Goal: Task Accomplishment & Management: Use online tool/utility

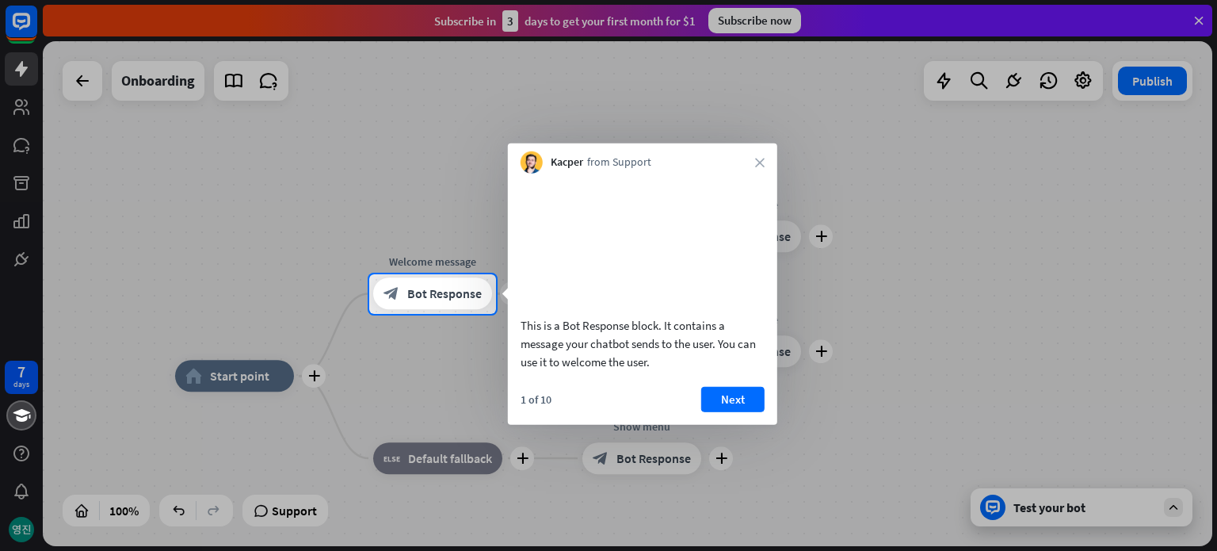
click at [761, 158] on icon "close" at bounding box center [760, 163] width 10 height 10
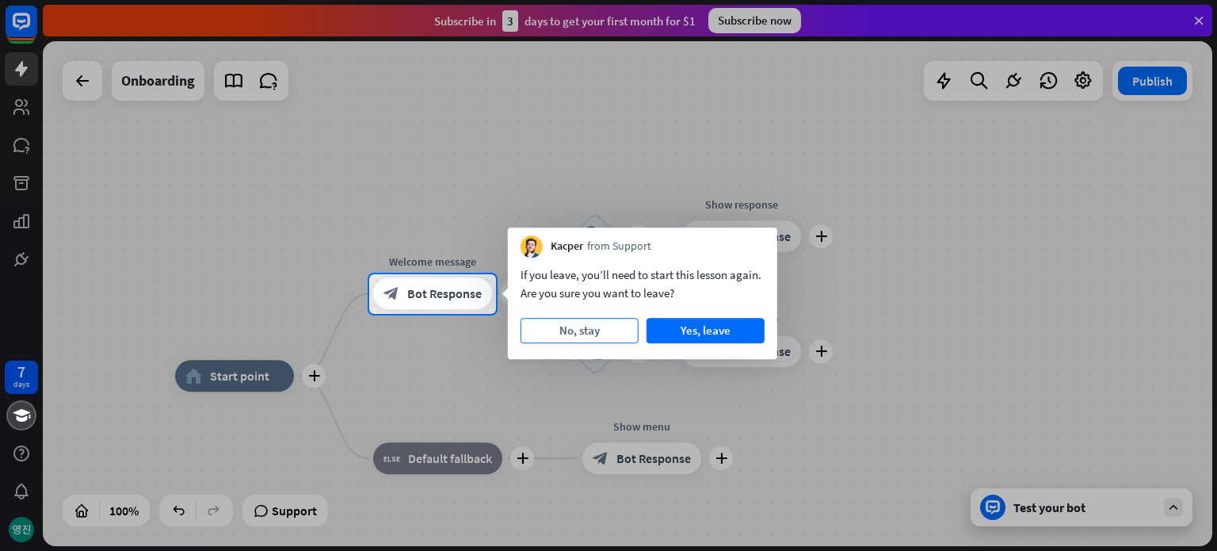
click at [589, 341] on button "No, stay" at bounding box center [580, 330] width 118 height 25
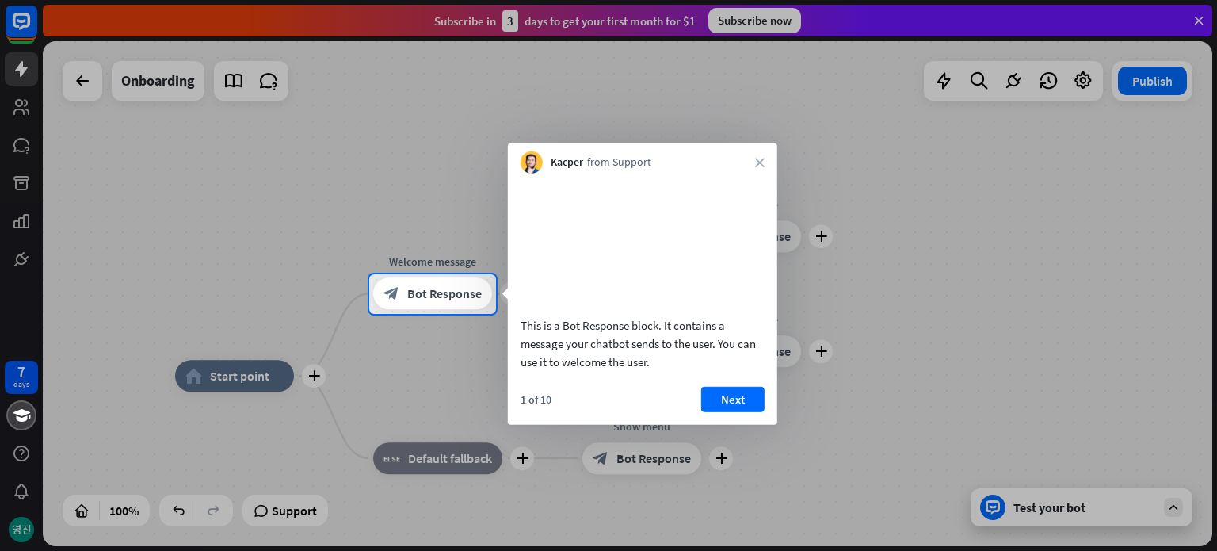
click at [760, 167] on div "Kacper from Support close" at bounding box center [642, 158] width 269 height 30
click at [760, 162] on icon "close" at bounding box center [760, 163] width 10 height 10
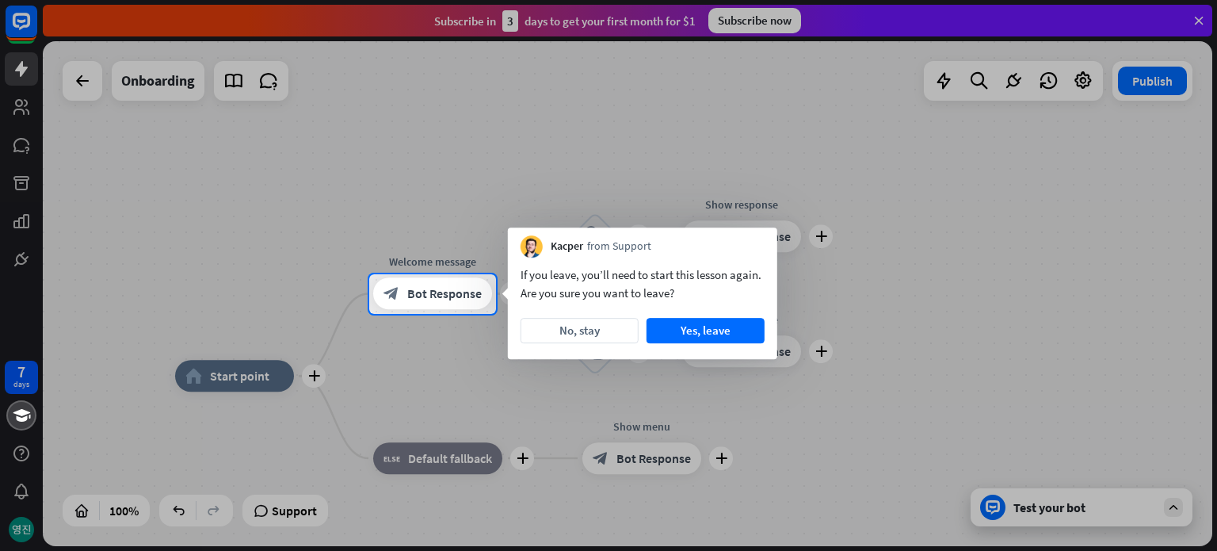
click at [25, 525] on div at bounding box center [608, 433] width 1217 height 238
click at [19, 376] on div at bounding box center [608, 433] width 1217 height 238
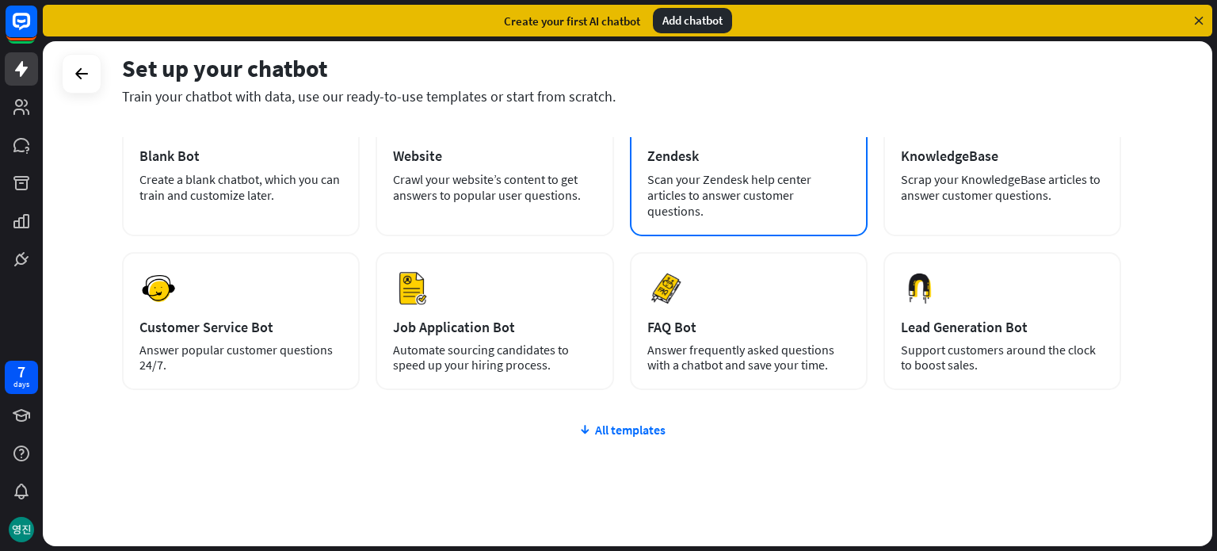
scroll to position [133, 0]
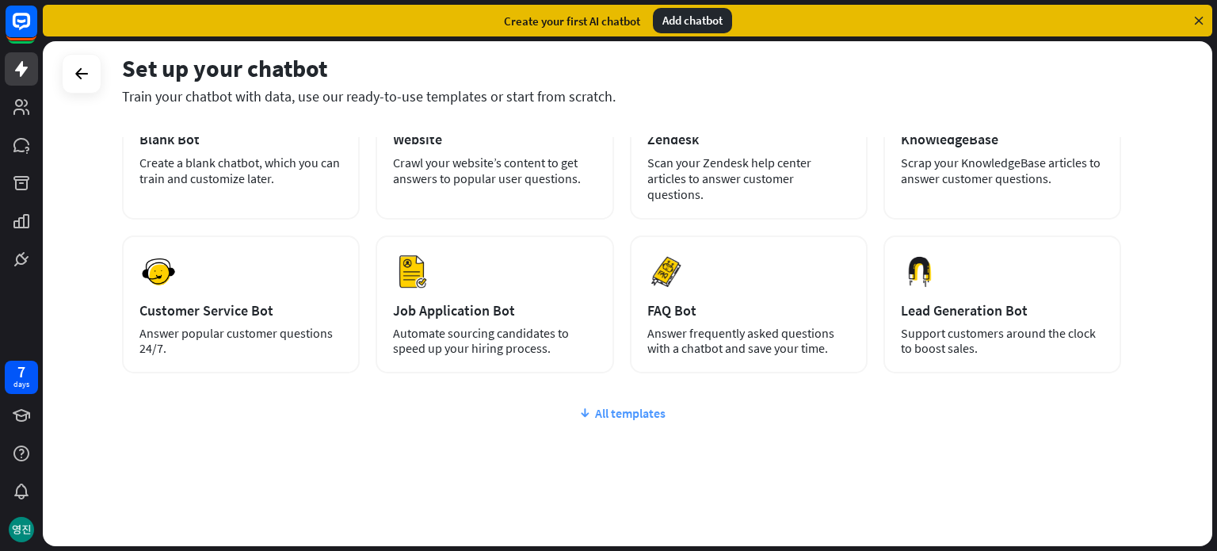
click at [639, 405] on div "All templates" at bounding box center [621, 413] width 999 height 16
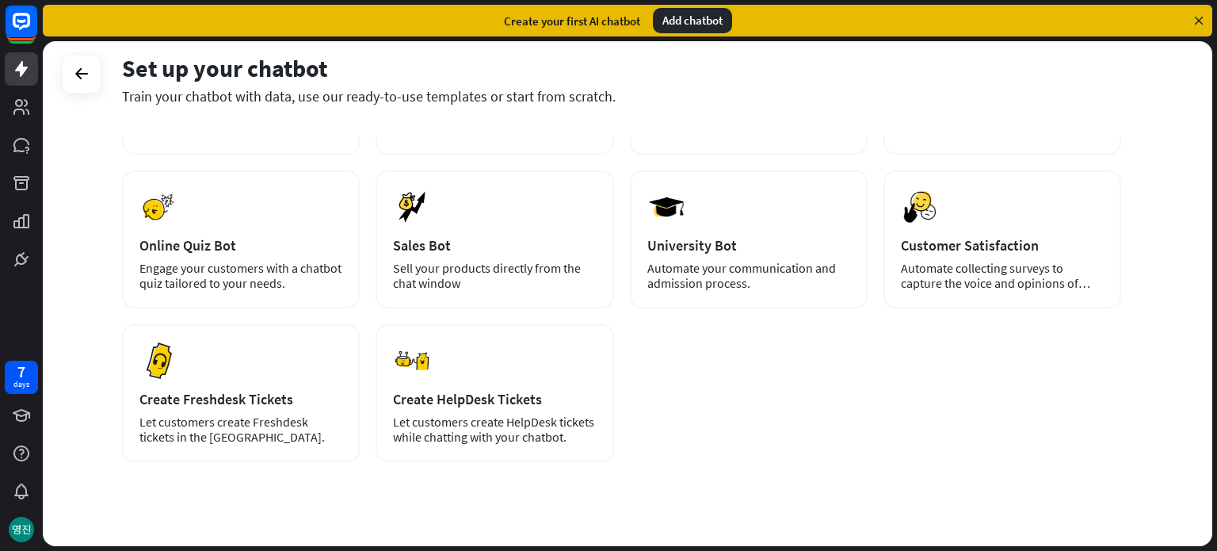
scroll to position [360, 0]
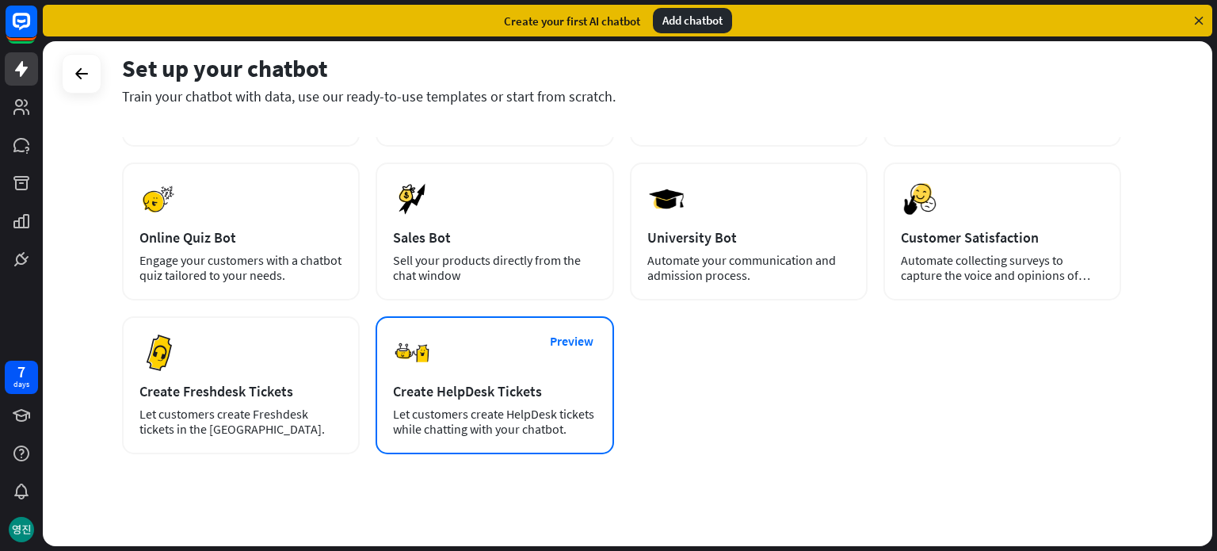
click at [488, 382] on div "Create HelpDesk Tickets" at bounding box center [494, 391] width 203 height 18
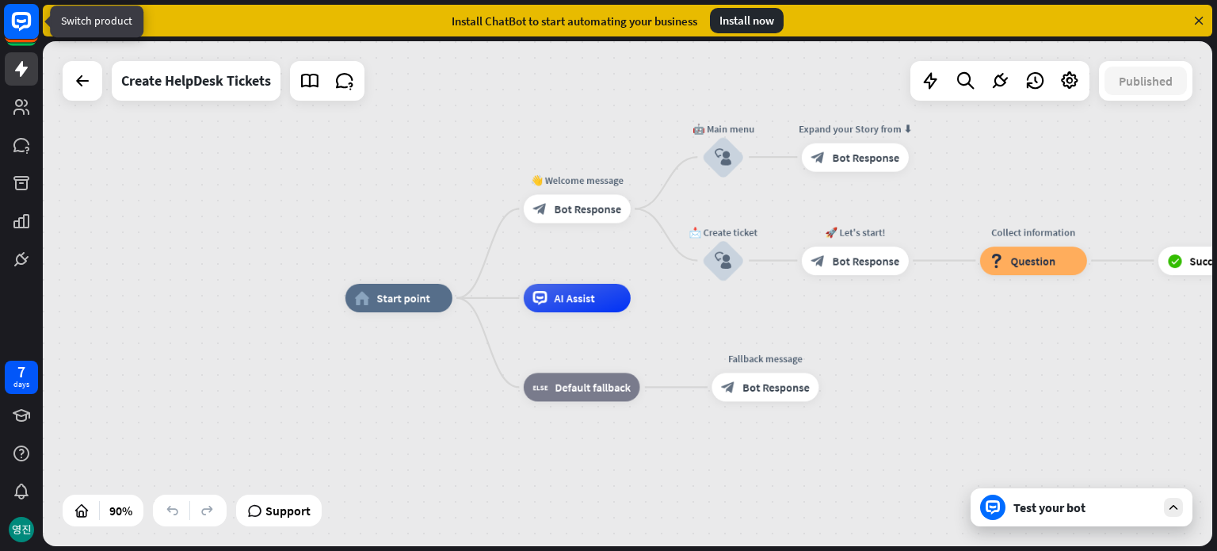
click at [16, 17] on rect at bounding box center [21, 21] width 35 height 35
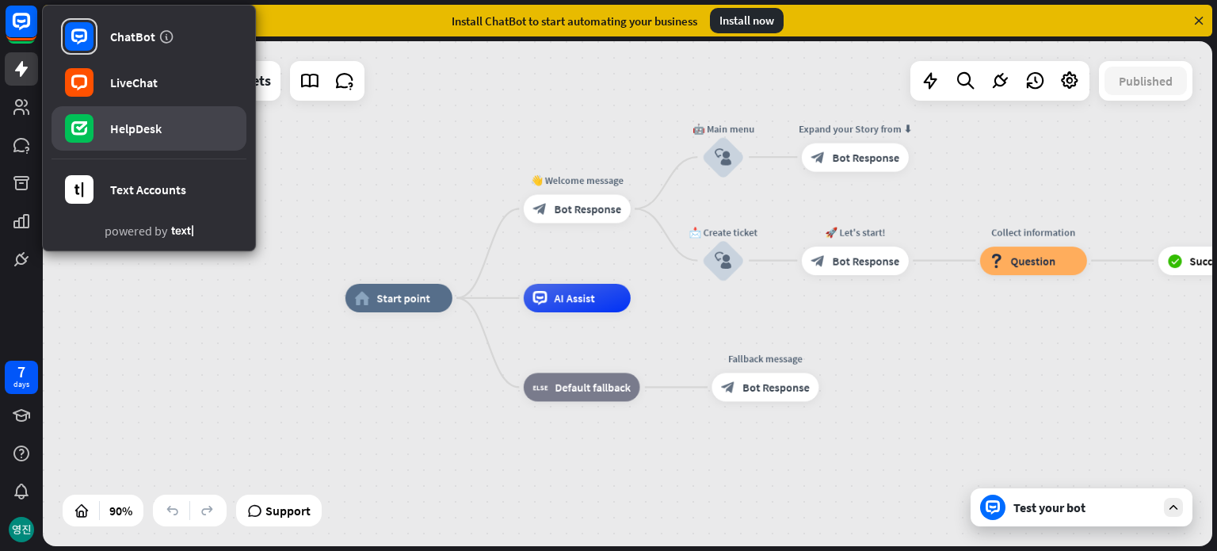
click at [122, 129] on div "HelpDesk" at bounding box center [135, 128] width 51 height 16
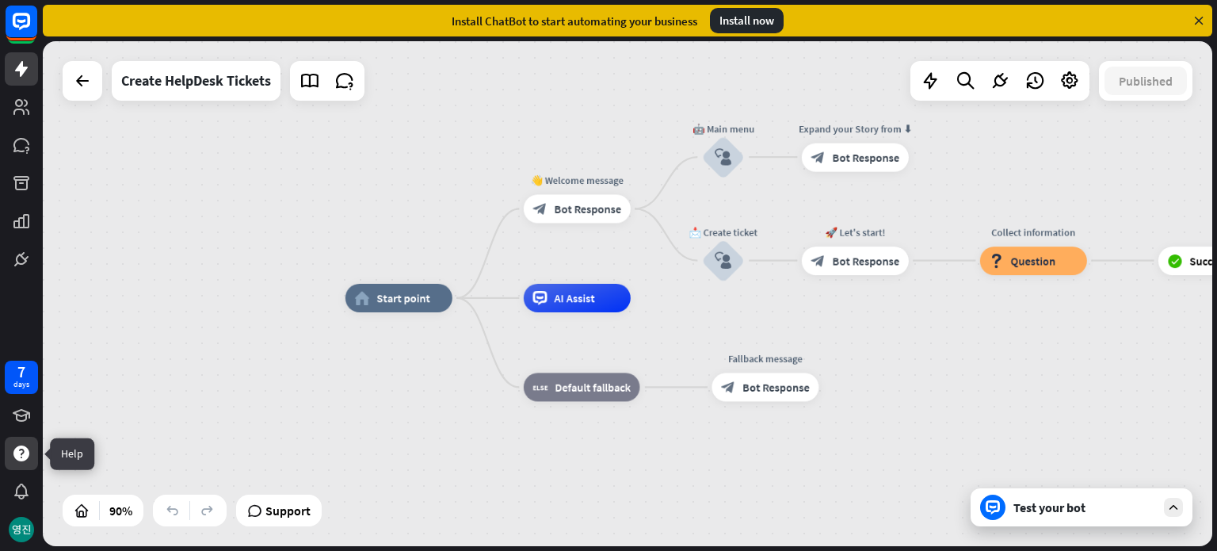
click at [25, 454] on icon at bounding box center [21, 453] width 16 height 16
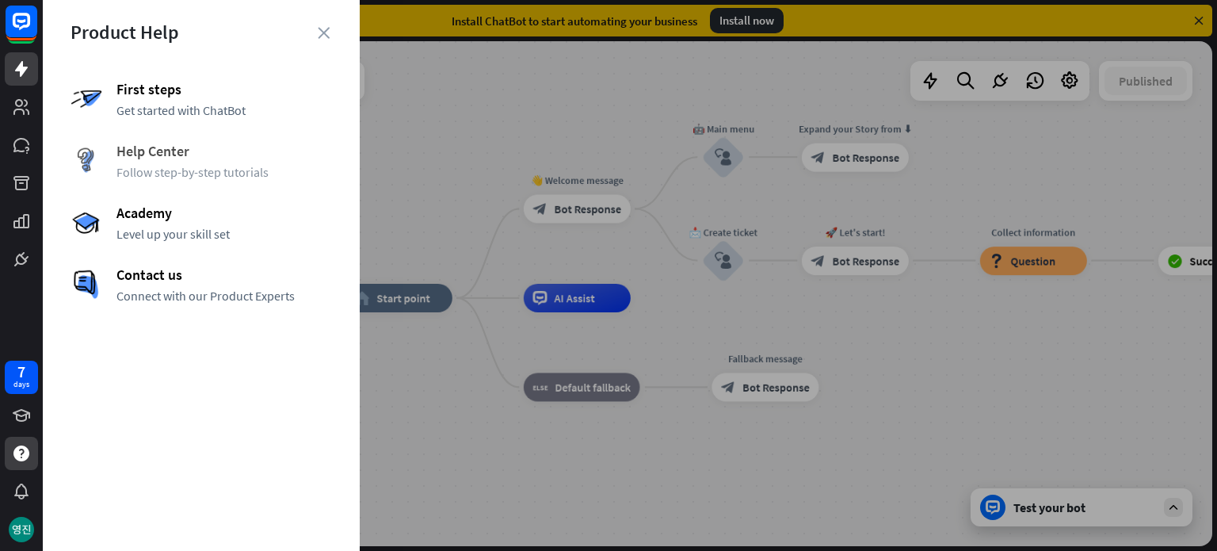
click at [168, 150] on span "Help Center" at bounding box center [224, 151] width 216 height 18
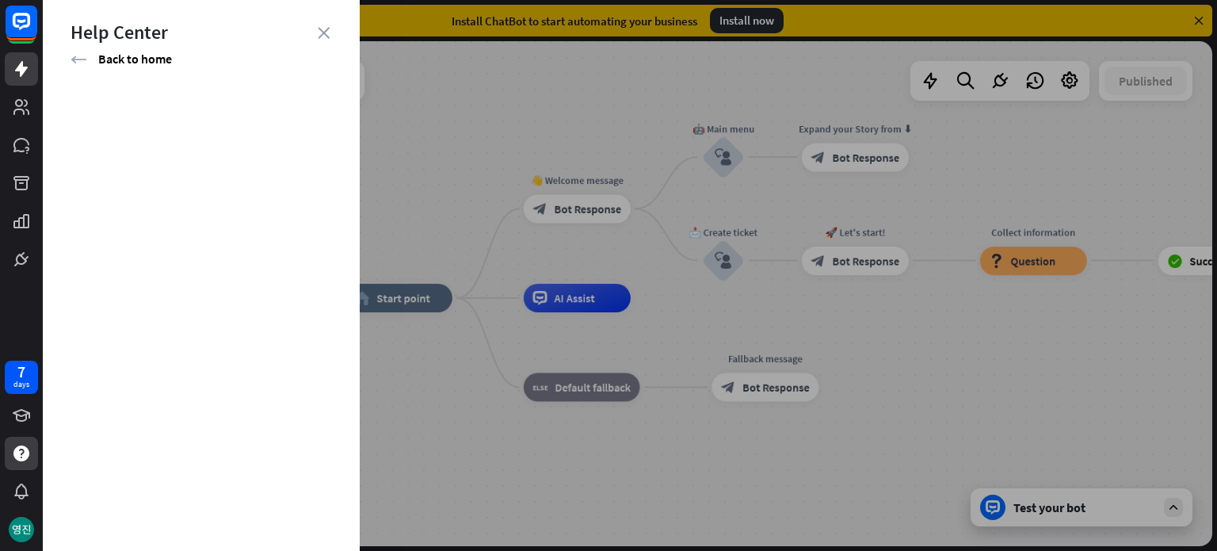
drag, startPoint x: 964, startPoint y: 6, endPoint x: 569, endPoint y: 72, distance: 400.8
click at [569, 72] on div at bounding box center [630, 275] width 1174 height 551
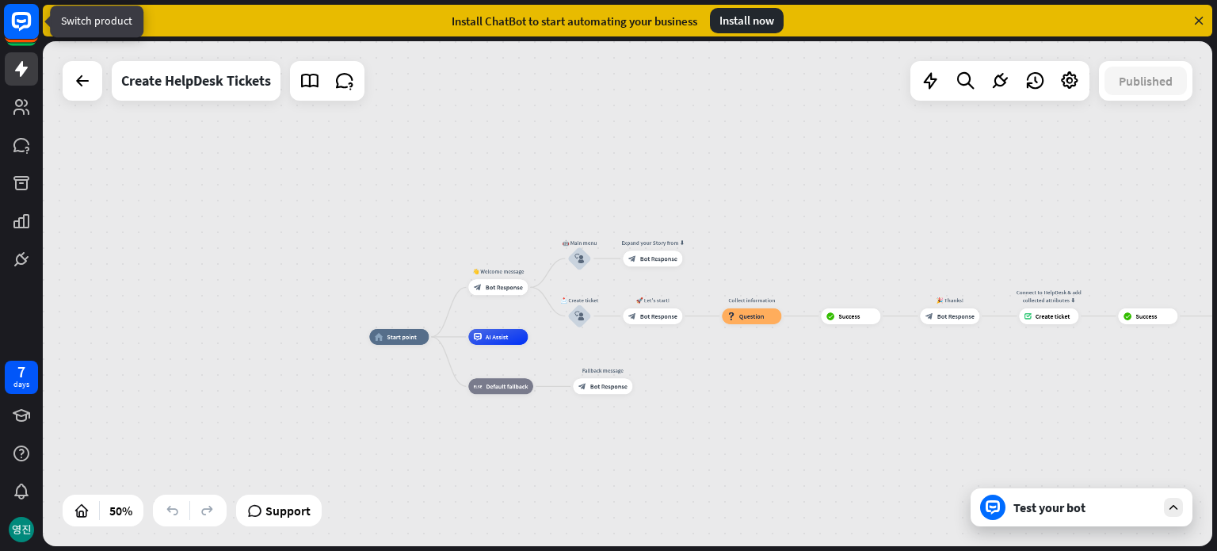
click at [16, 25] on icon at bounding box center [21, 21] width 19 height 19
